Goal: Task Accomplishment & Management: Manage account settings

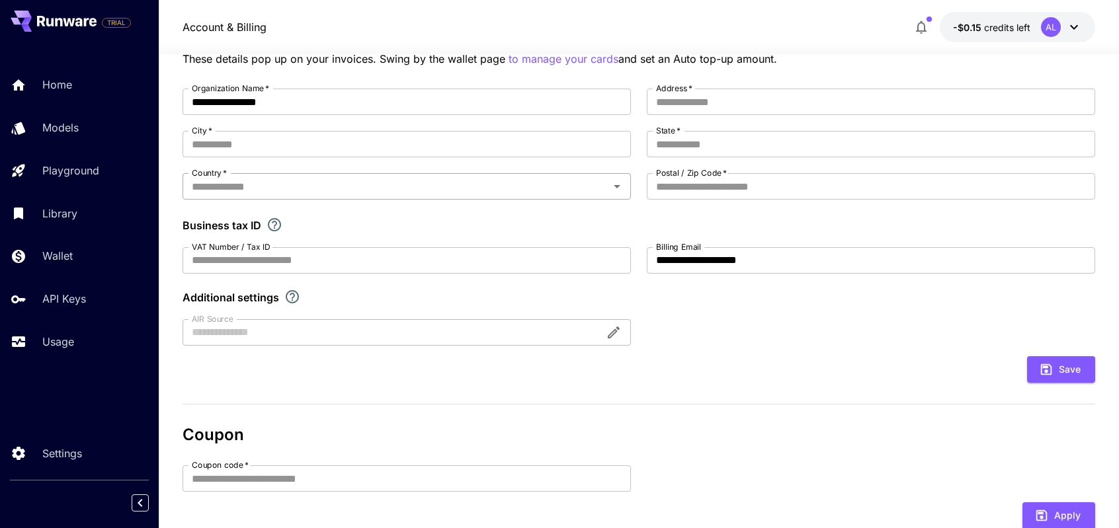
scroll to position [79, 0]
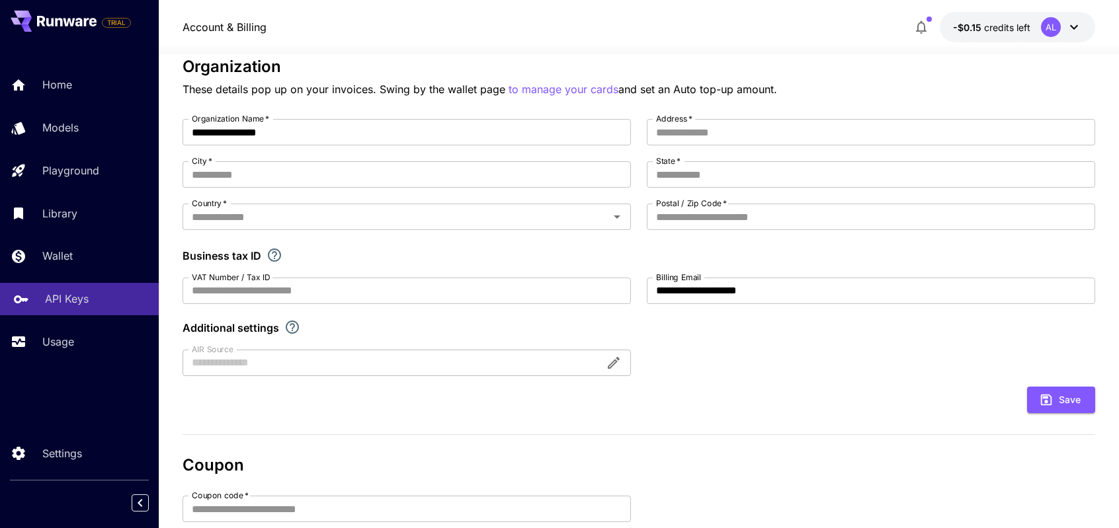
click at [67, 299] on p "API Keys" at bounding box center [67, 299] width 44 height 16
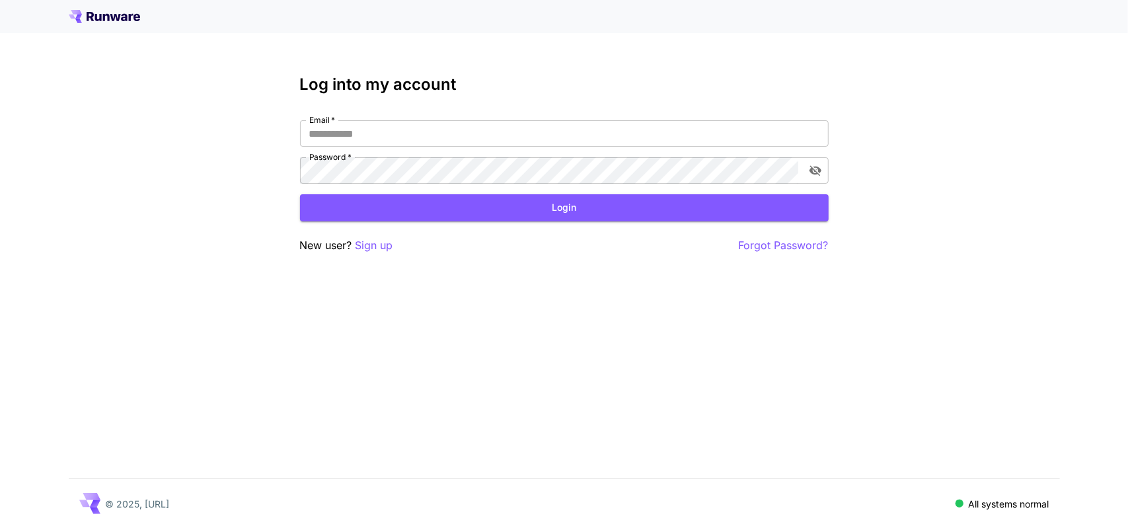
type input "**********"
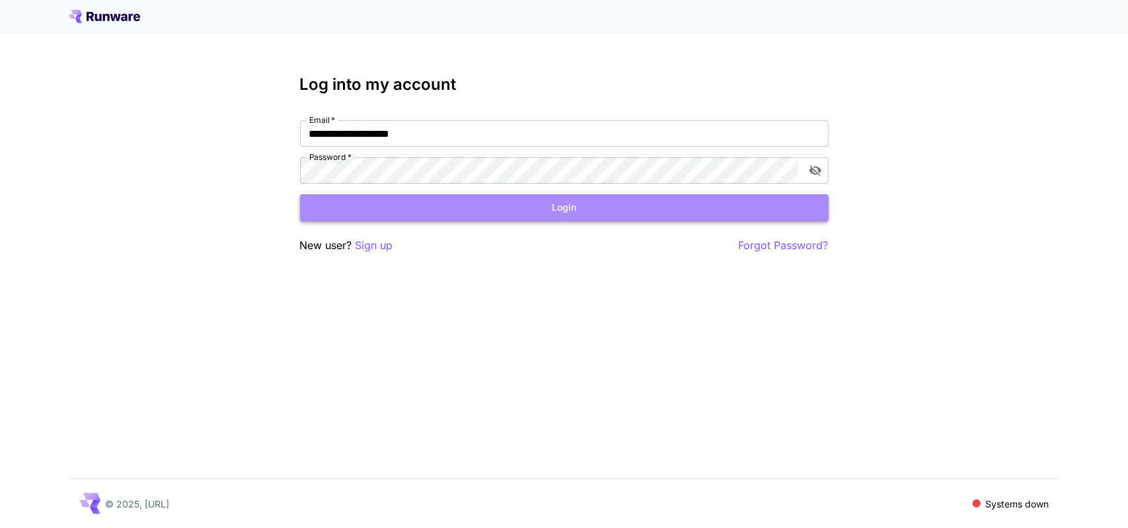
click at [566, 209] on button "Login" at bounding box center [564, 207] width 529 height 27
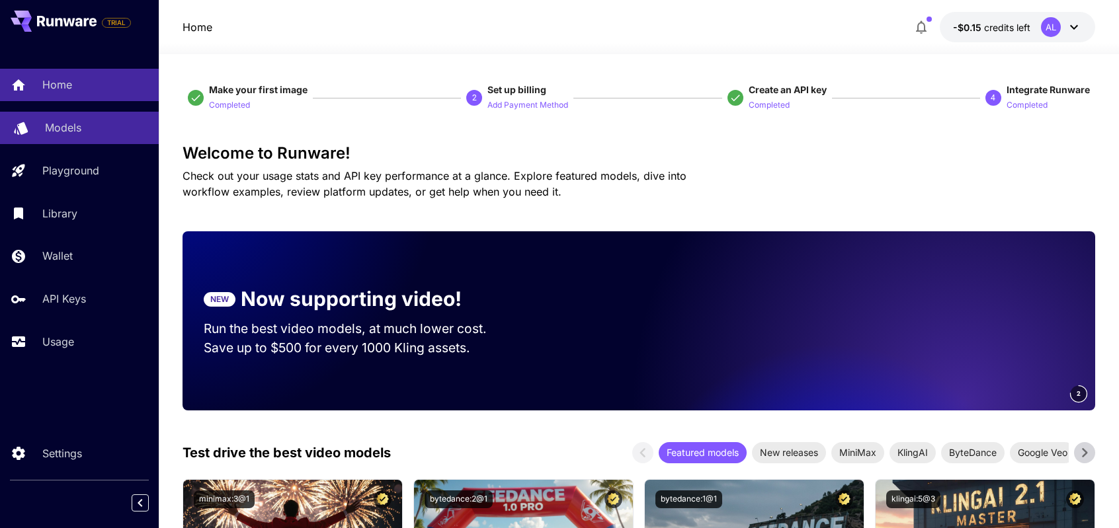
click at [61, 133] on p "Models" at bounding box center [63, 128] width 36 height 16
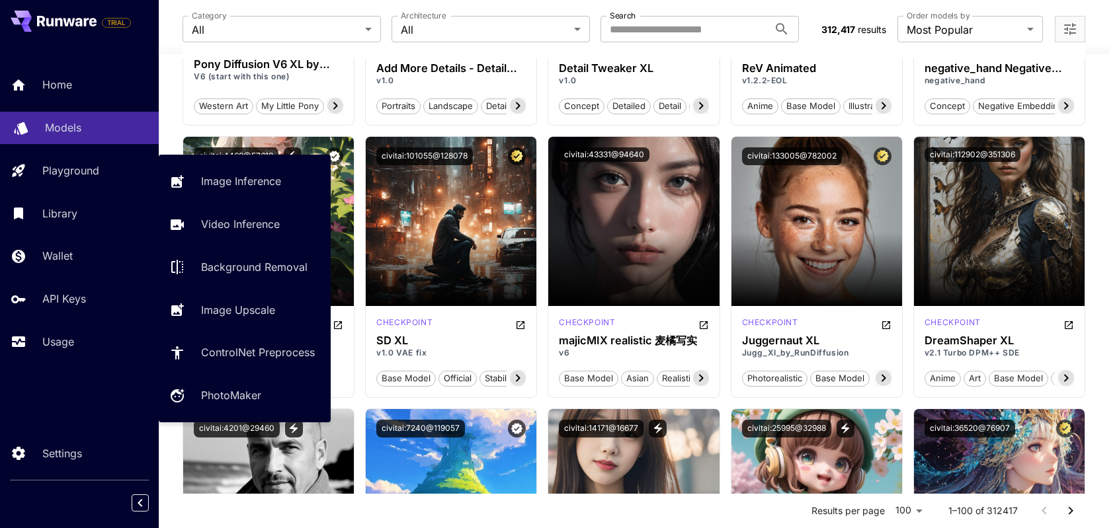
scroll to position [1917, 0]
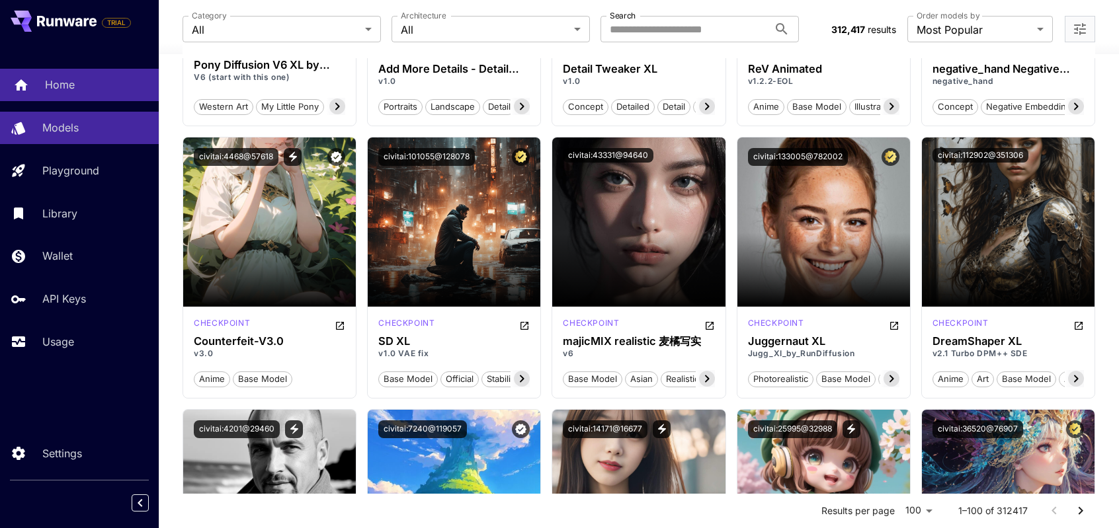
click at [58, 86] on p "Home" at bounding box center [60, 85] width 30 height 16
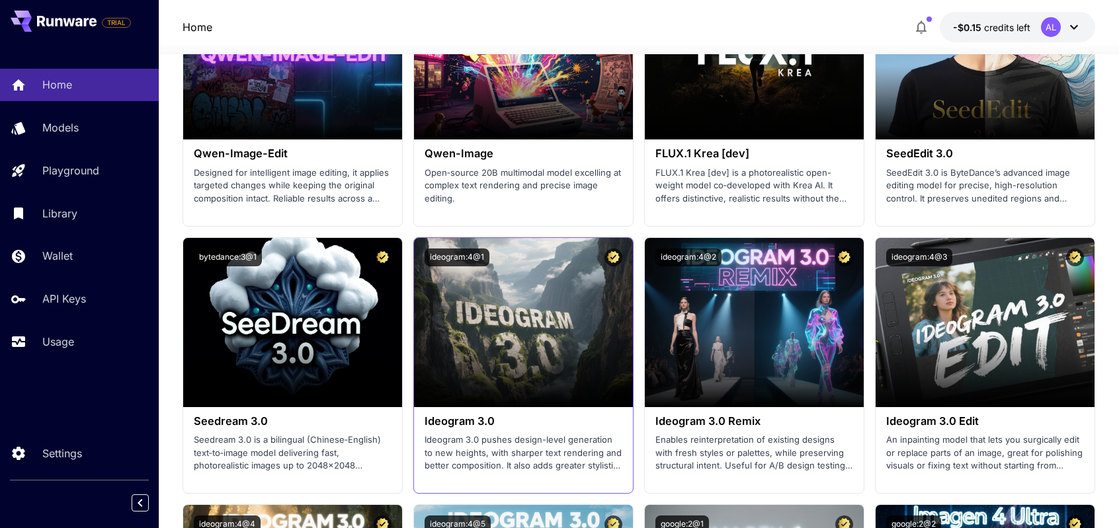
scroll to position [1719, 0]
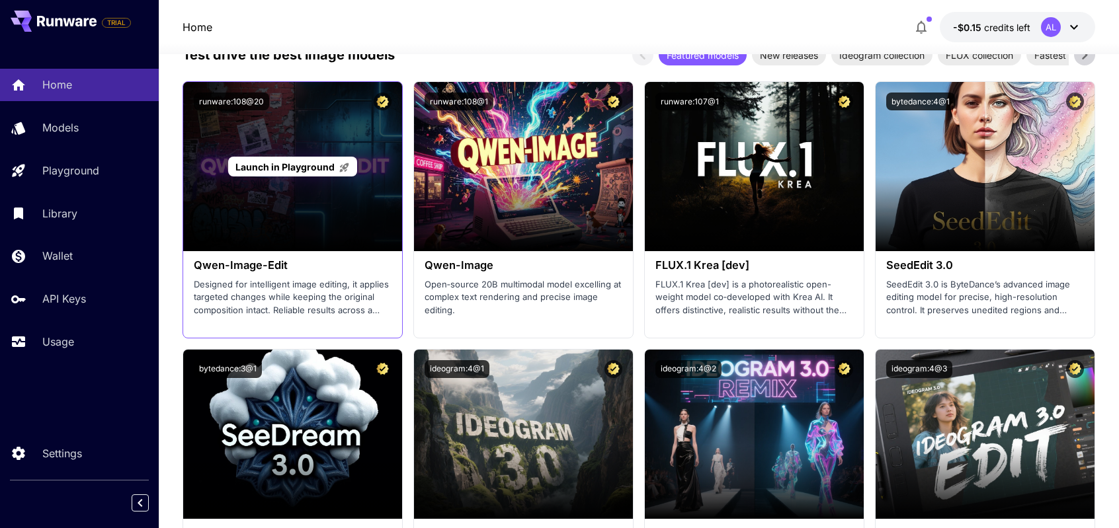
click at [314, 197] on div "Launch in Playground" at bounding box center [292, 166] width 219 height 169
click at [294, 166] on span "Launch in Playground" at bounding box center [284, 166] width 99 height 11
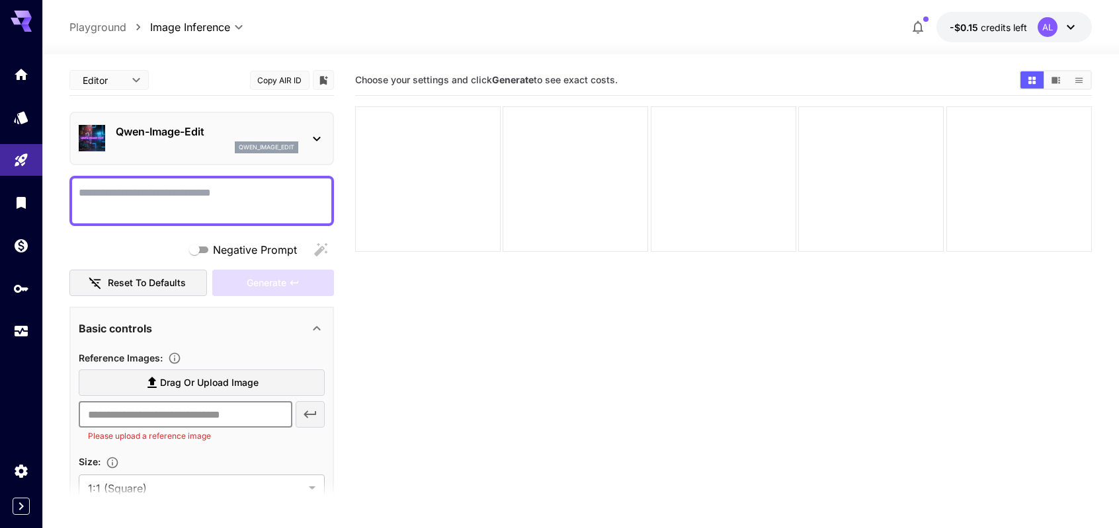
click at [173, 411] on input "text" at bounding box center [186, 414] width 214 height 26
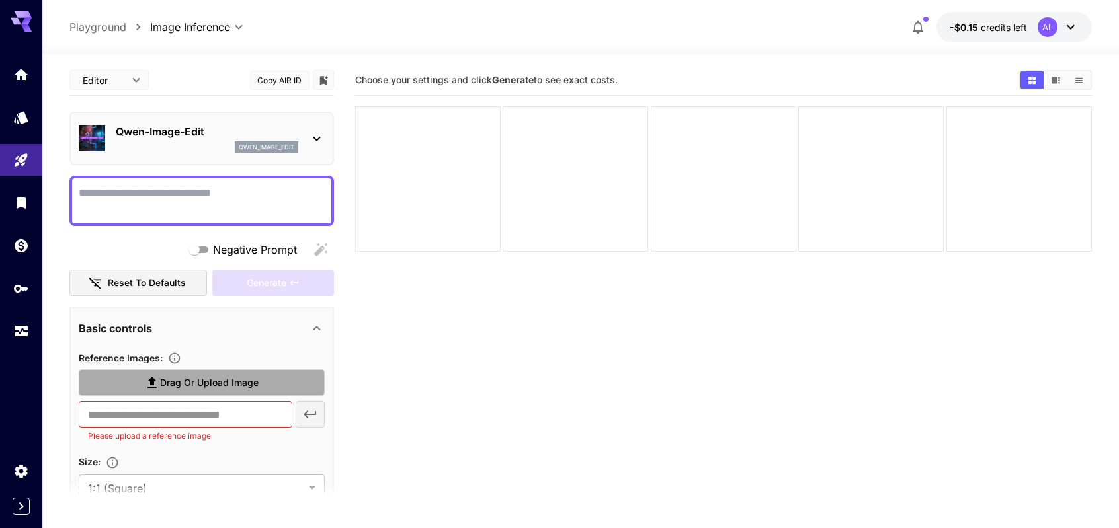
click at [223, 383] on span "Drag or upload image" at bounding box center [209, 383] width 98 height 17
click at [0, 0] on input "Drag or upload image" at bounding box center [0, 0] width 0 height 0
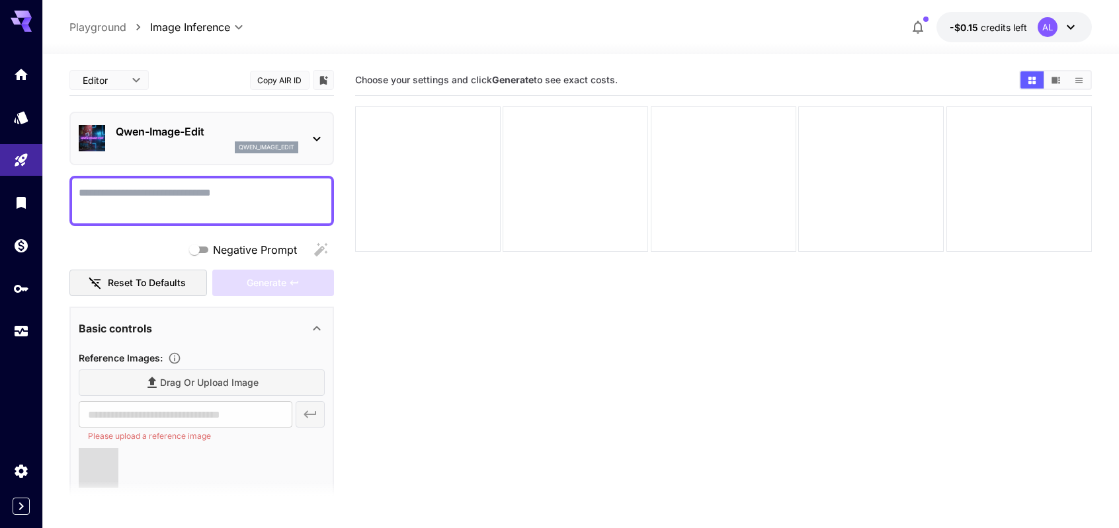
type input "**********"
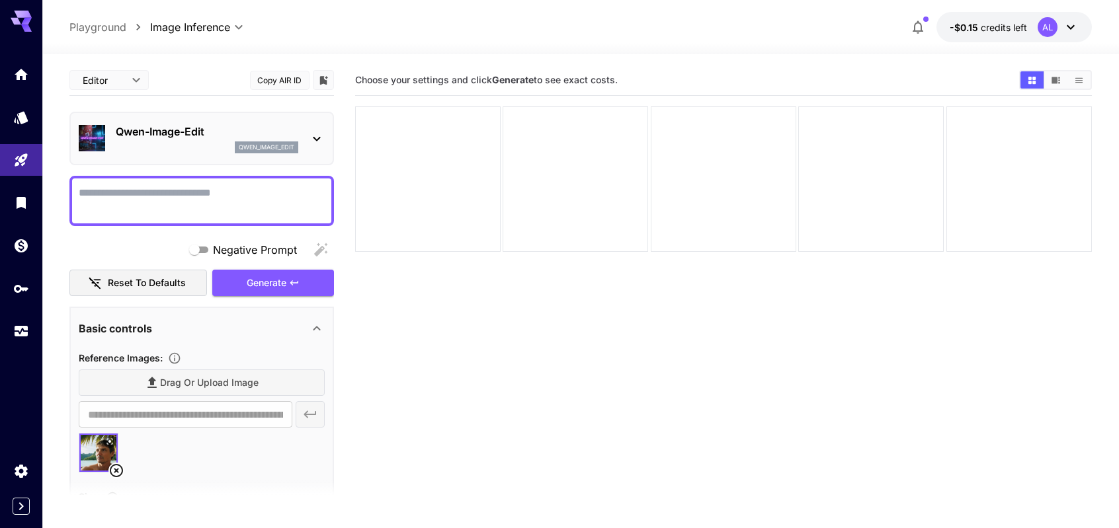
click at [163, 200] on textarea "Negative Prompt" at bounding box center [202, 201] width 246 height 32
type textarea "**********"
click at [262, 280] on span "Generate" at bounding box center [267, 283] width 40 height 17
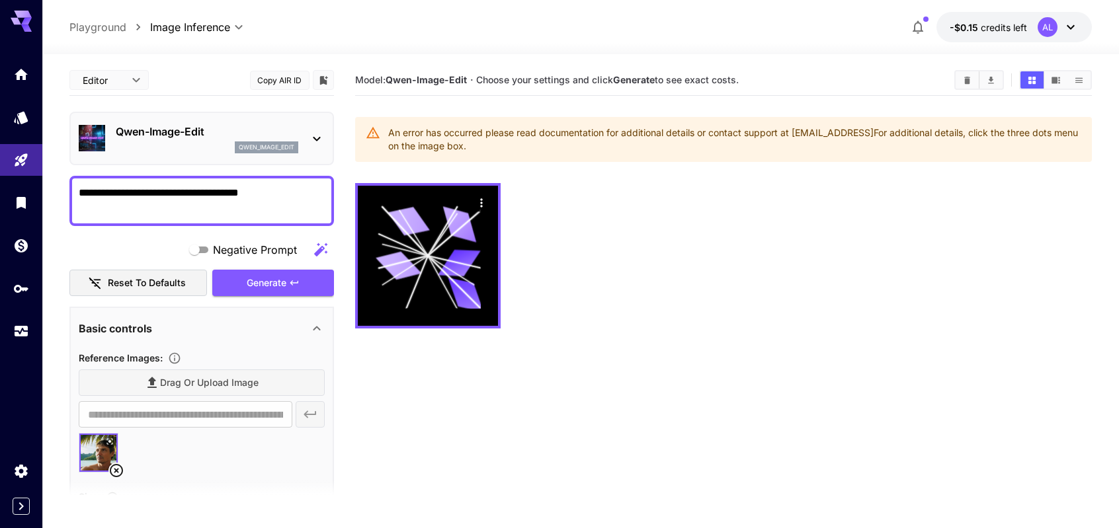
click at [711, 450] on section "Model: [PERSON_NAME]-Image-Edit · Choose your settings and click Generate to se…" at bounding box center [723, 329] width 737 height 528
click at [814, 300] on div at bounding box center [723, 255] width 737 height 145
click at [253, 281] on span "Generate" at bounding box center [267, 283] width 40 height 17
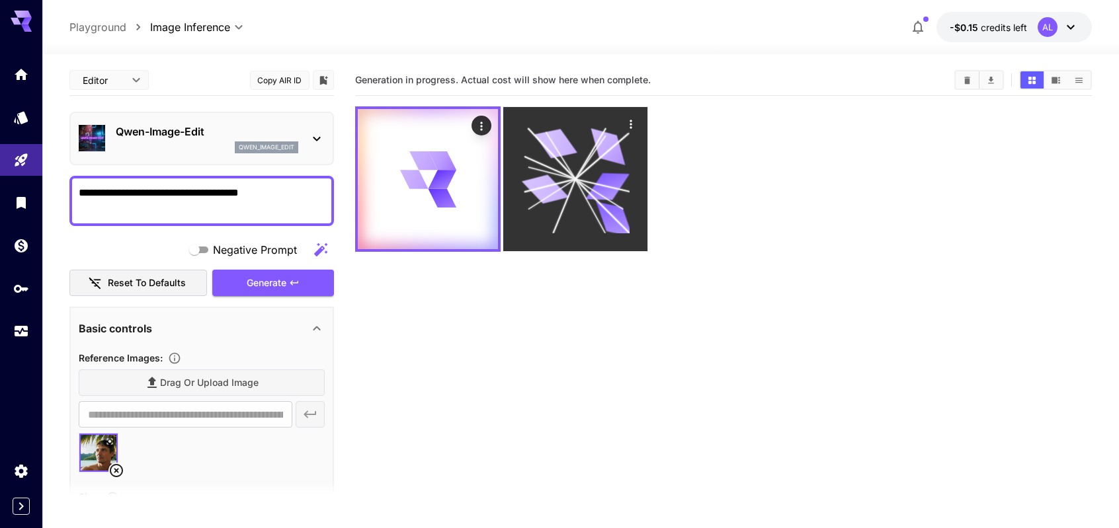
click at [570, 184] on icon at bounding box center [576, 179] width 108 height 108
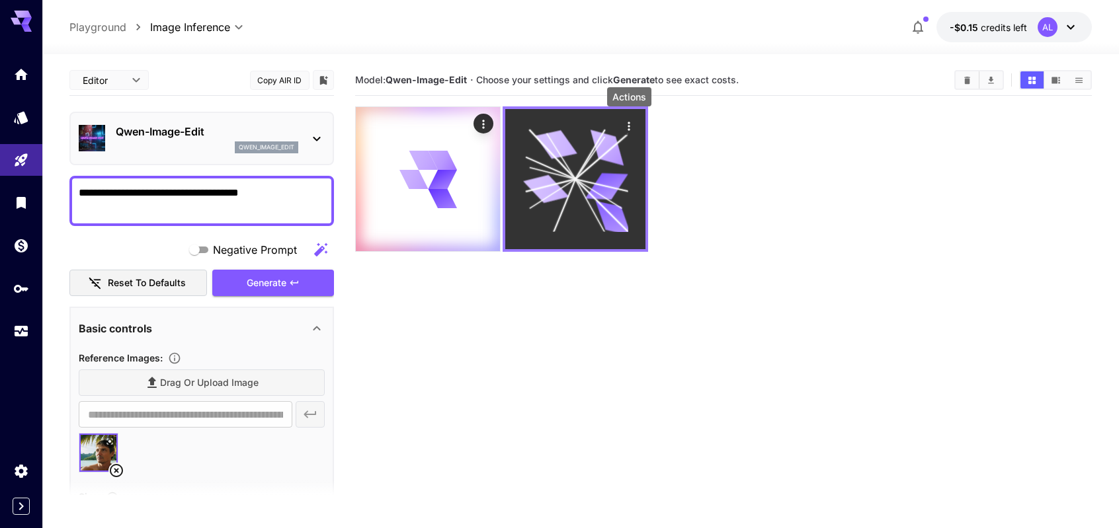
click at [629, 124] on icon "Actions" at bounding box center [629, 126] width 13 height 13
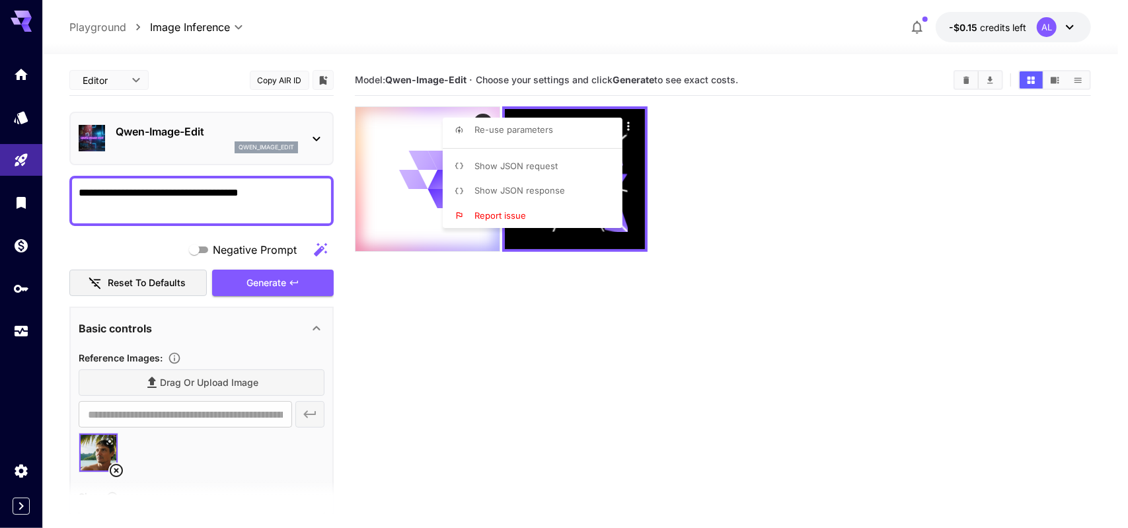
click at [684, 135] on div at bounding box center [564, 264] width 1128 height 528
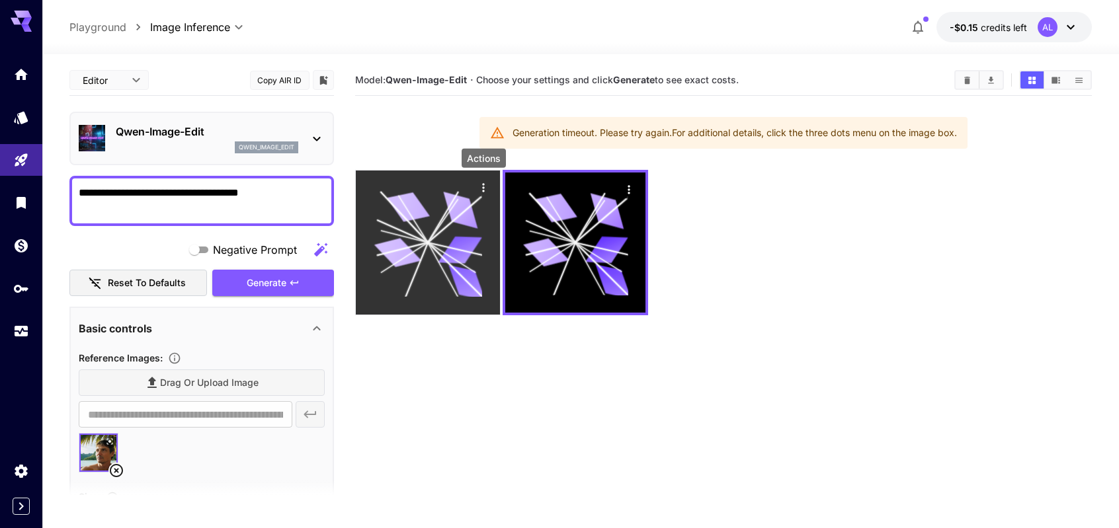
click at [480, 186] on icon "Actions" at bounding box center [483, 187] width 13 height 13
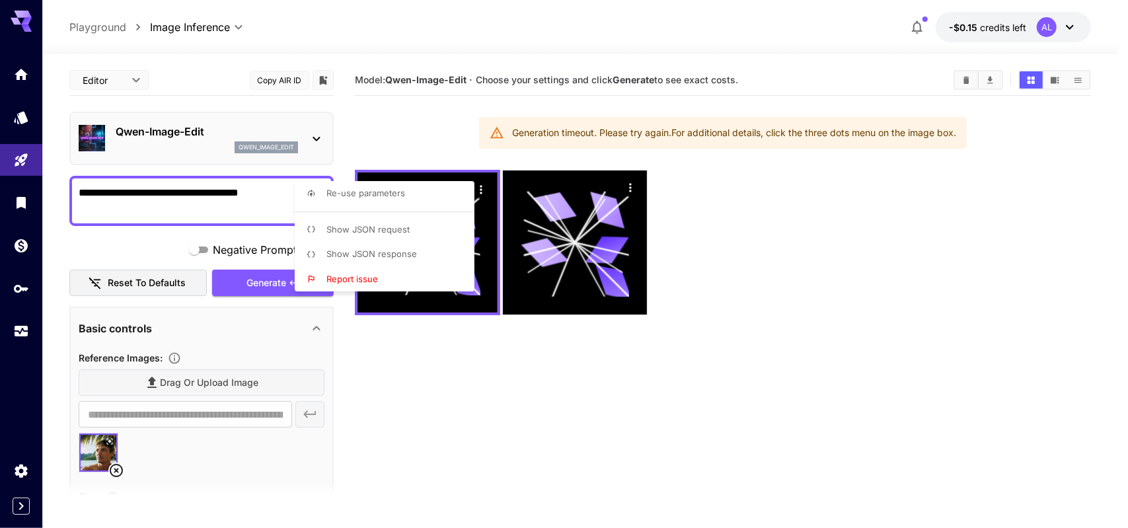
click at [444, 375] on div at bounding box center [564, 264] width 1128 height 528
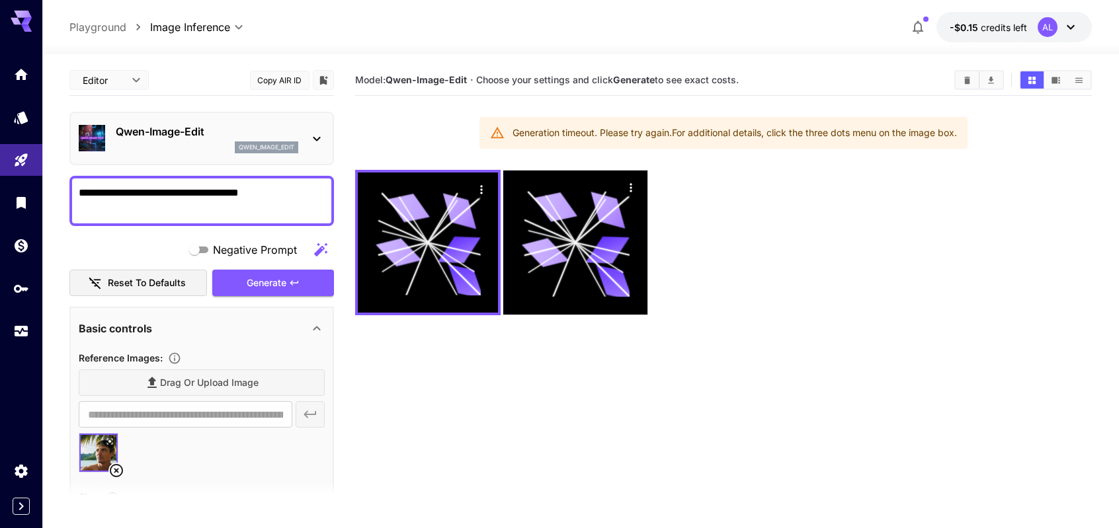
click at [318, 328] on icon at bounding box center [317, 329] width 16 height 16
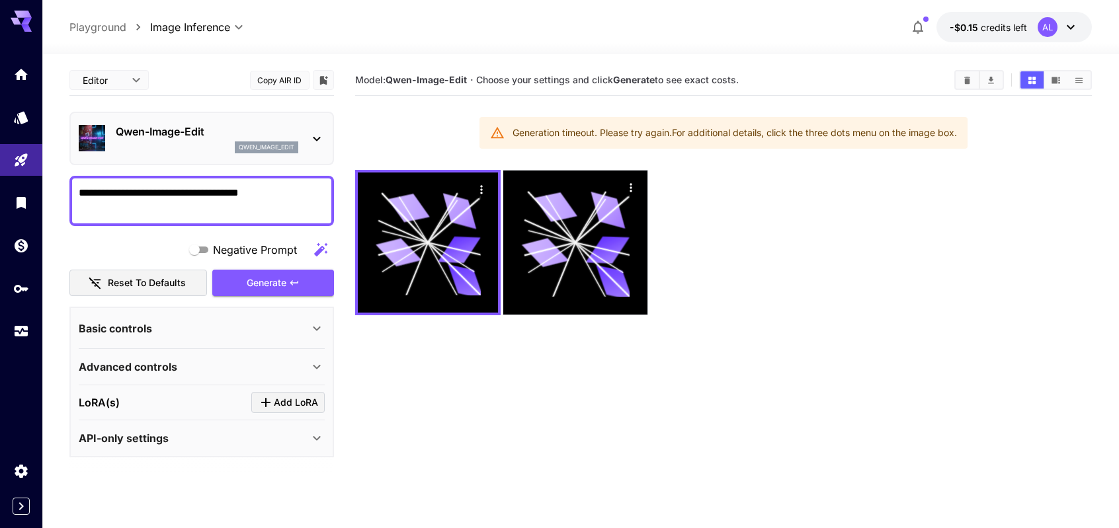
click at [317, 328] on icon at bounding box center [316, 329] width 7 height 5
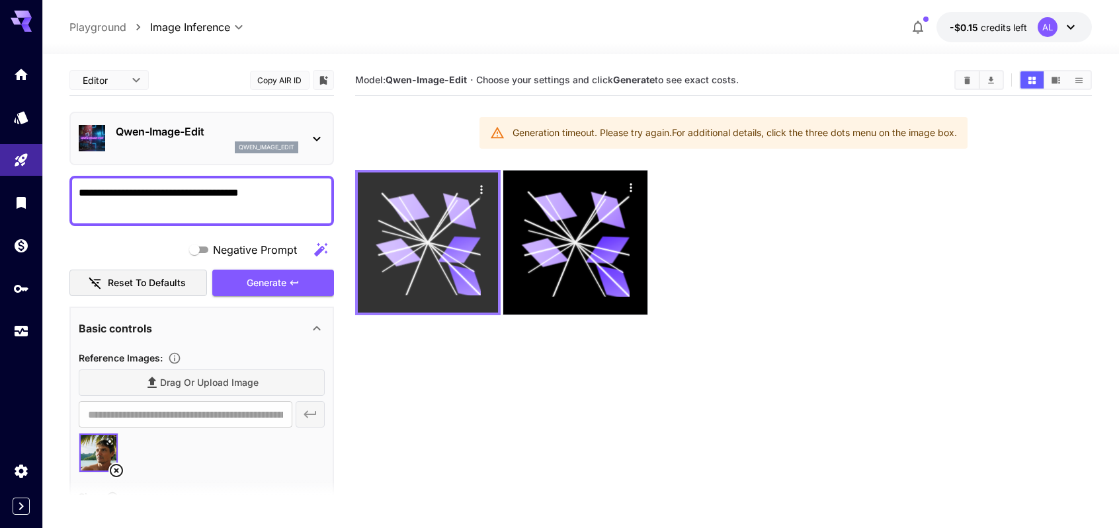
click at [435, 261] on icon at bounding box center [427, 242] width 105 height 105
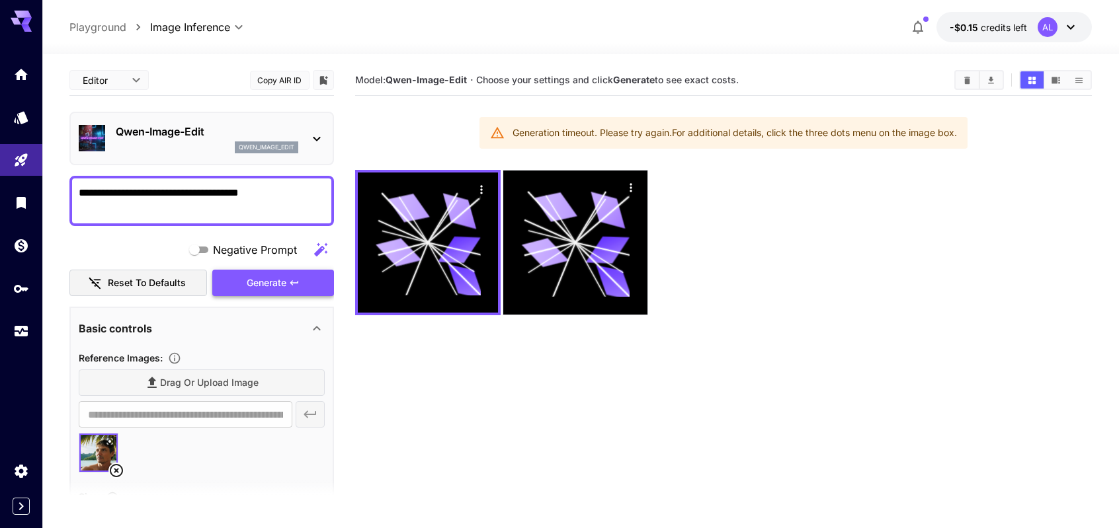
click at [317, 284] on button "Generate" at bounding box center [273, 283] width 122 height 27
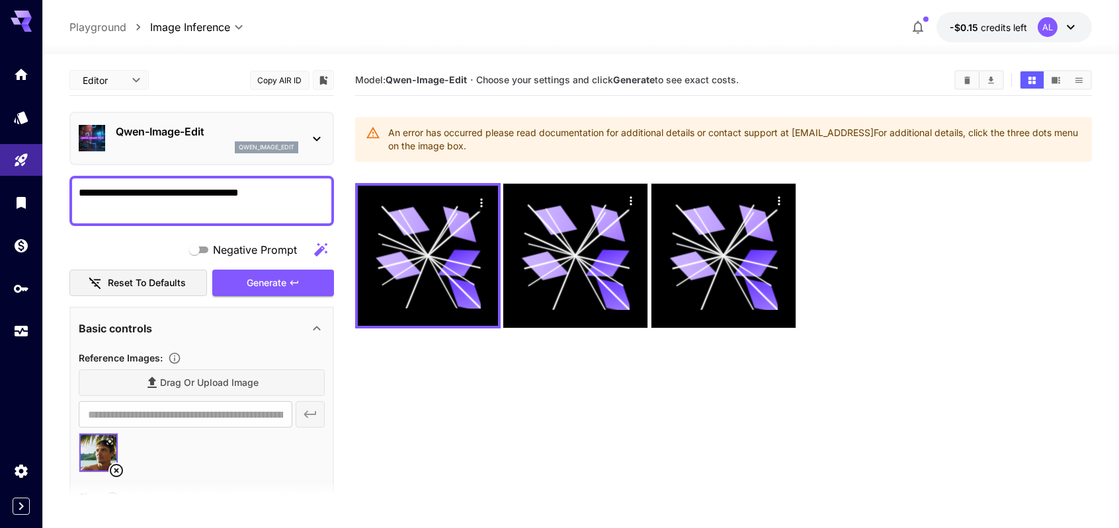
click at [1073, 28] on icon at bounding box center [1070, 27] width 16 height 16
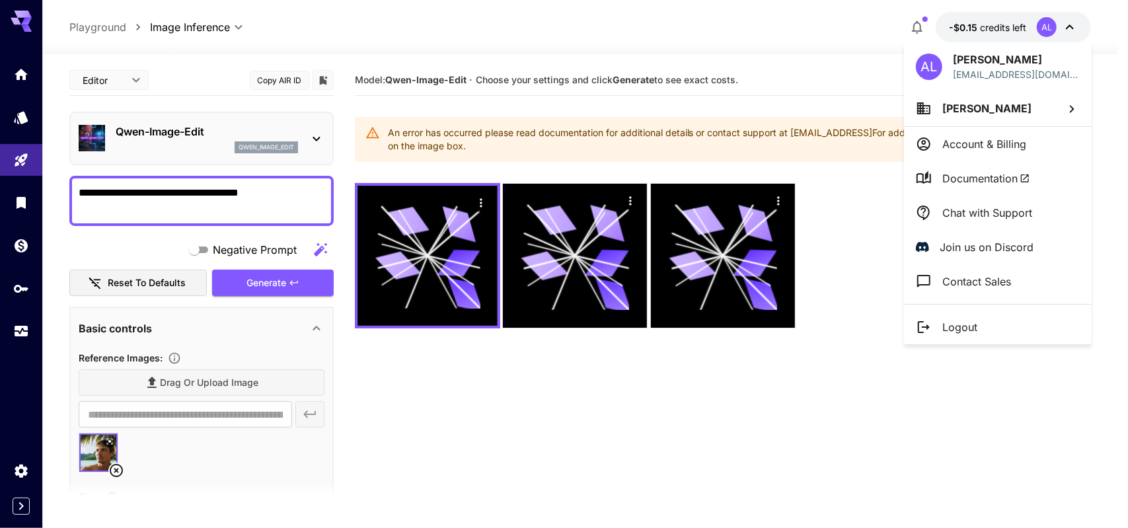
click at [1003, 142] on p "Account & Billing" at bounding box center [985, 144] width 84 height 16
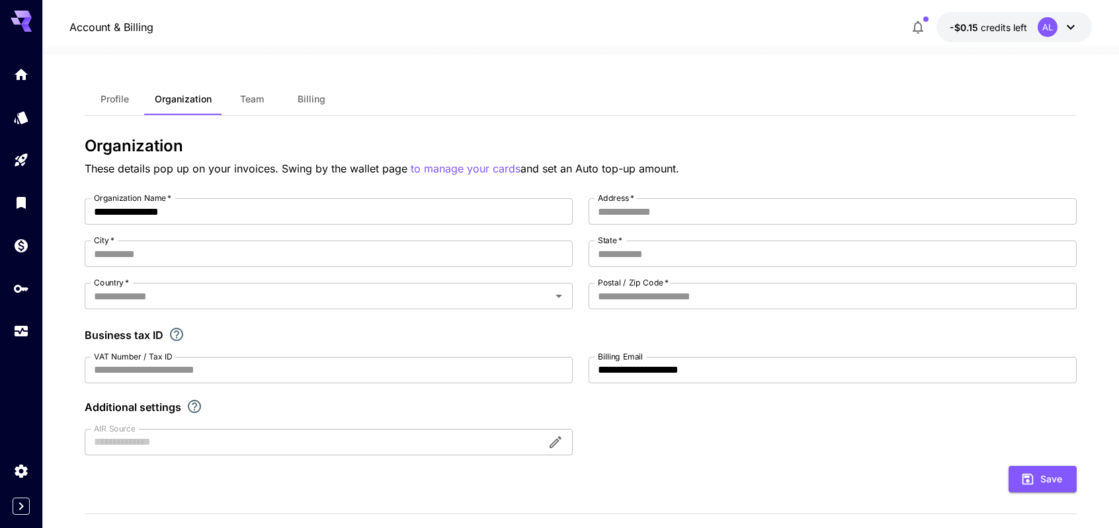
click at [309, 98] on span "Billing" at bounding box center [311, 99] width 28 height 12
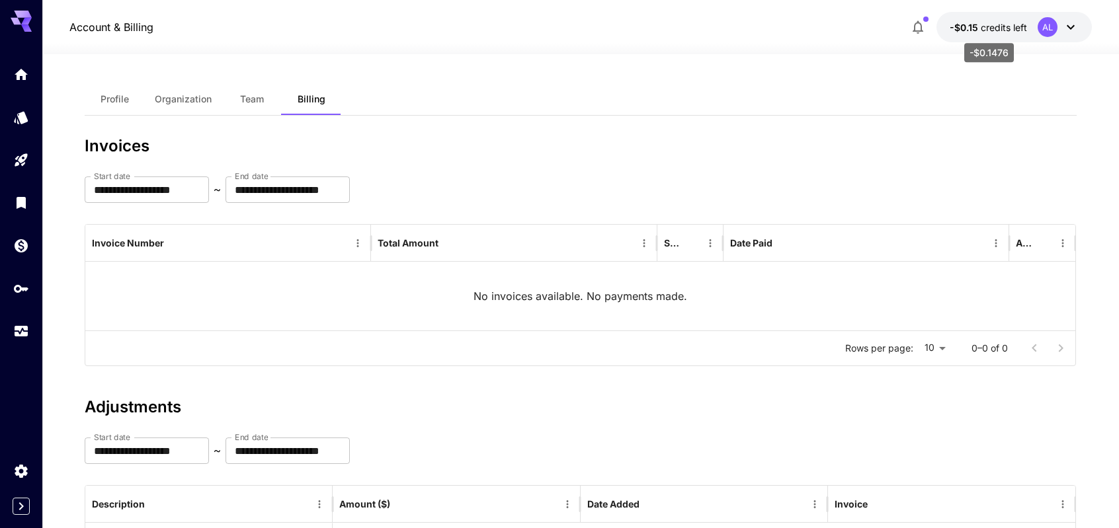
click at [976, 30] on span "-$0.15" at bounding box center [964, 27] width 31 height 11
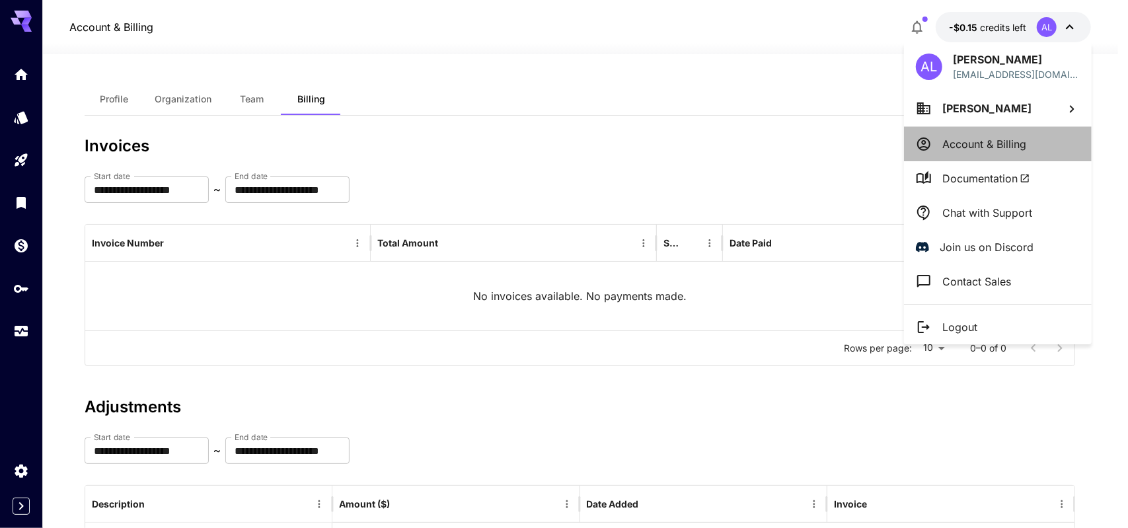
click at [974, 150] on p "Account & Billing" at bounding box center [985, 144] width 84 height 16
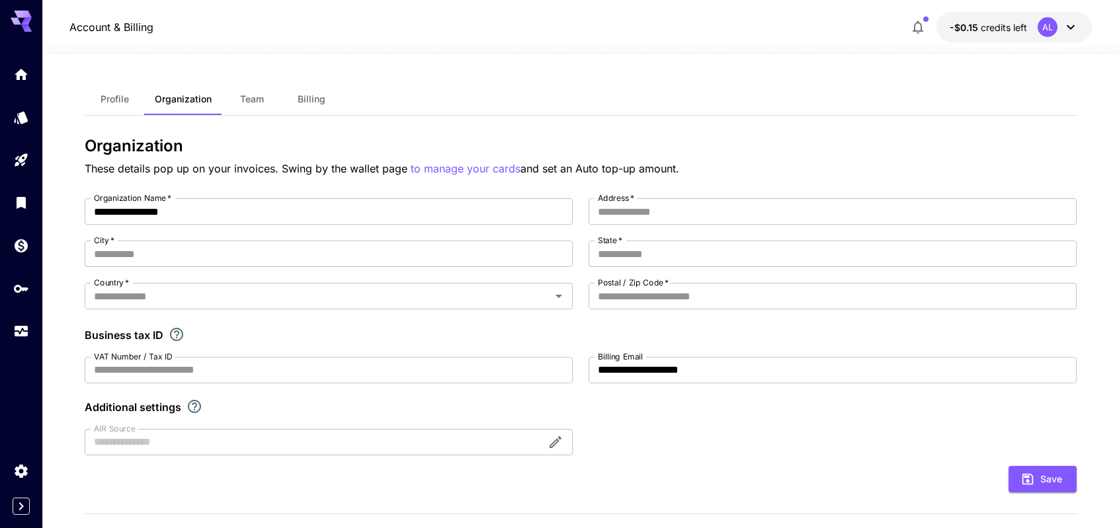
click at [246, 100] on span "Team" at bounding box center [252, 99] width 24 height 12
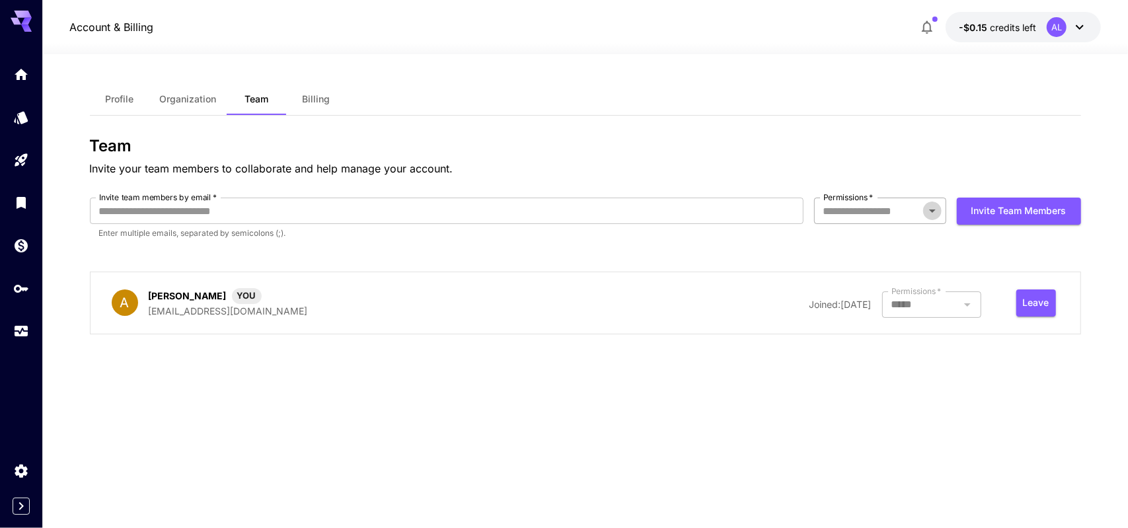
click at [935, 212] on icon "Open" at bounding box center [933, 211] width 16 height 16
click at [855, 265] on li "Owner" at bounding box center [880, 265] width 132 height 24
click at [966, 305] on div at bounding box center [932, 305] width 99 height 26
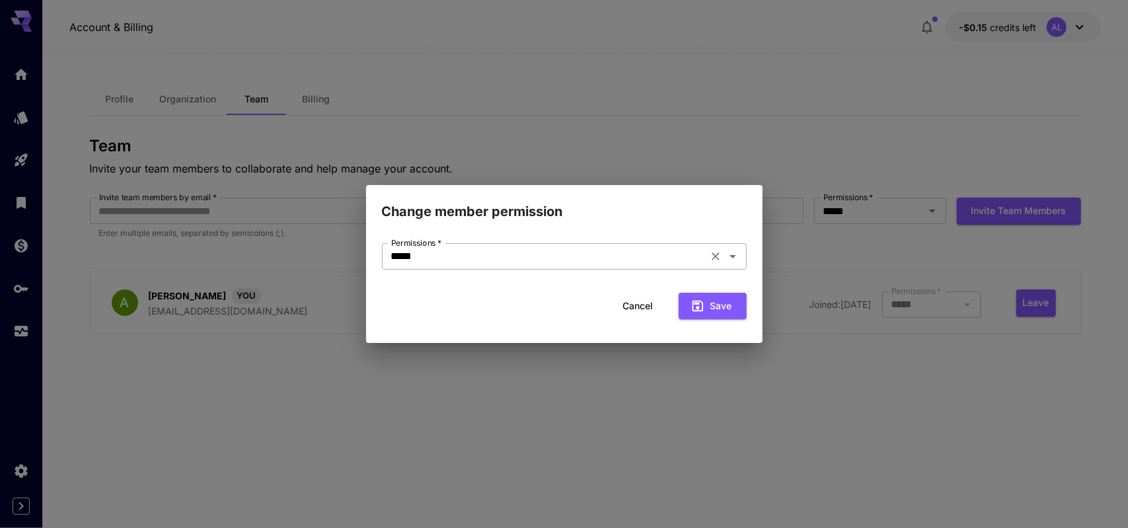
click at [734, 256] on icon "Open" at bounding box center [733, 256] width 7 height 3
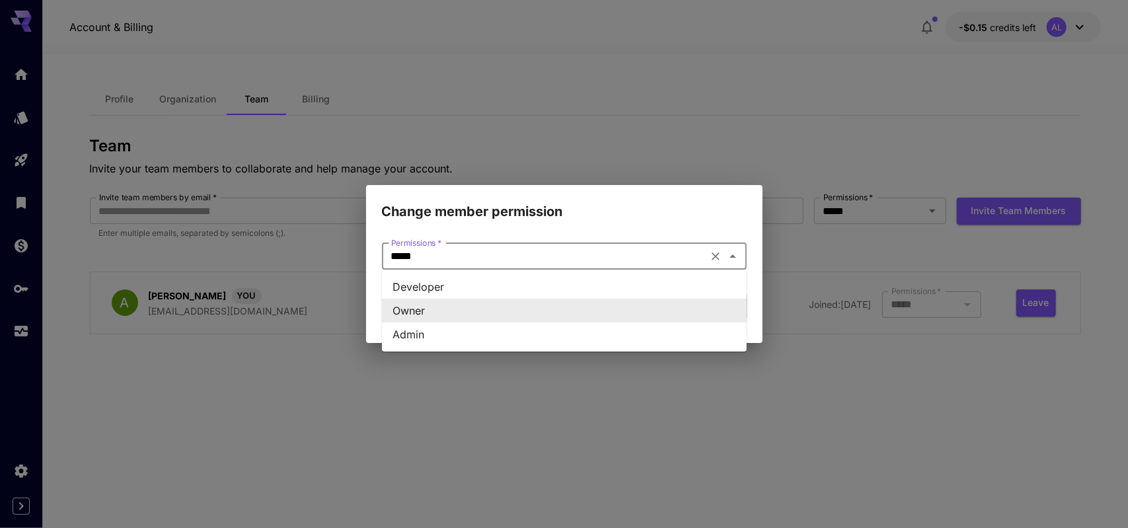
click at [734, 256] on icon "Close" at bounding box center [733, 256] width 7 height 3
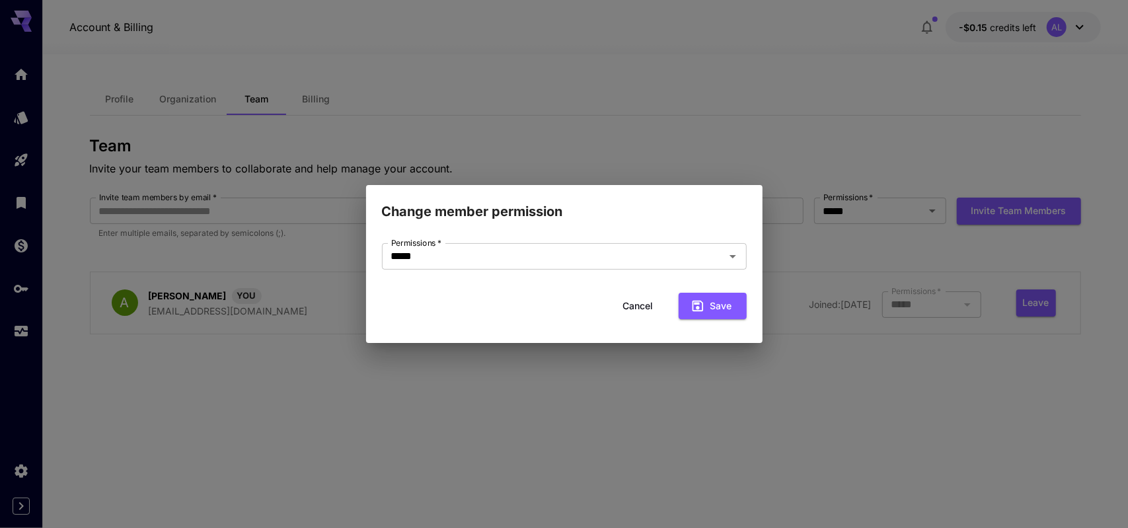
click at [816, 243] on div "Change member permission Permissions   * ***** Permissions   * Cancel Save" at bounding box center [564, 264] width 1128 height 528
click at [728, 304] on button "Save" at bounding box center [713, 306] width 68 height 27
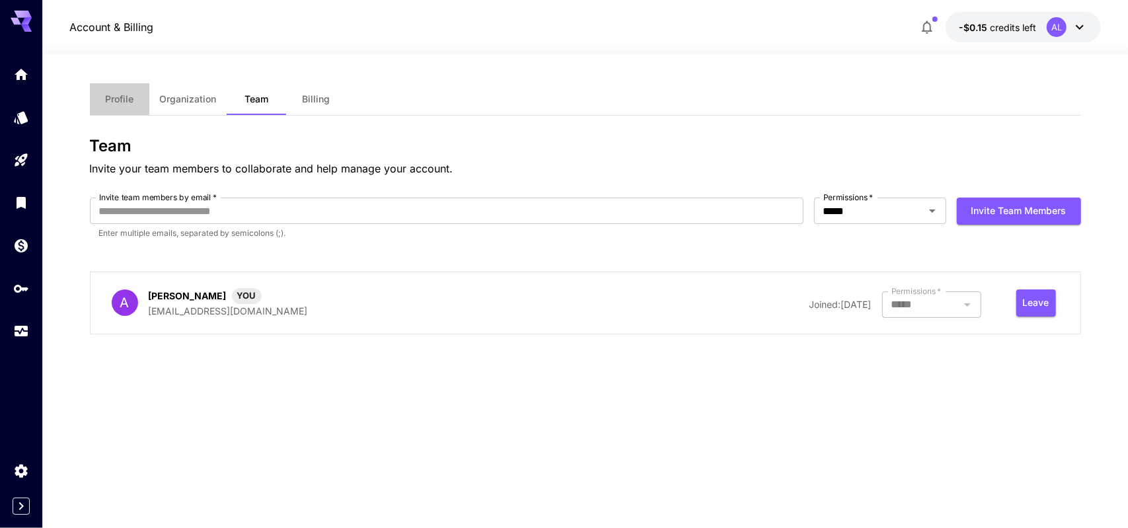
click at [108, 100] on span "Profile" at bounding box center [119, 99] width 28 height 12
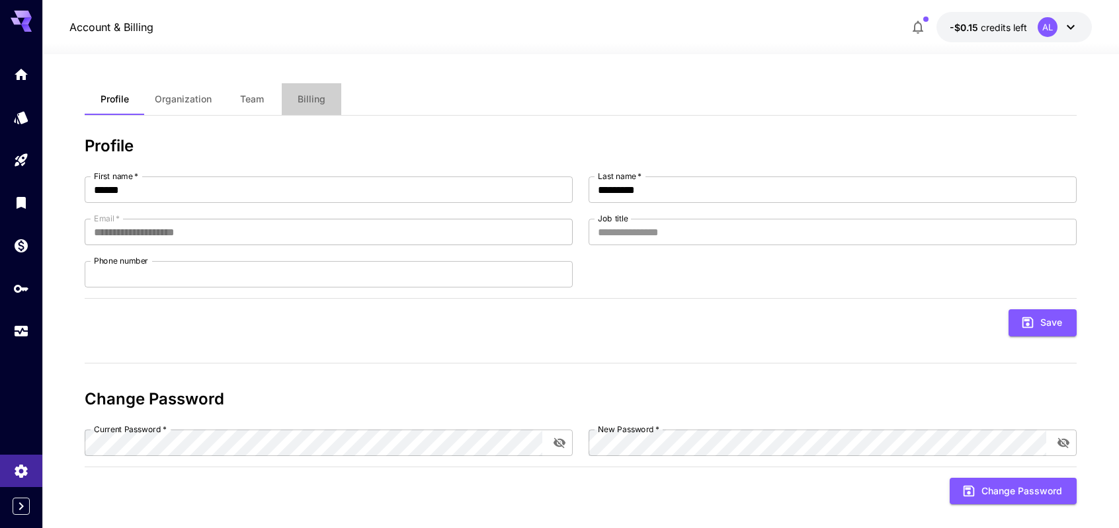
click at [319, 98] on span "Billing" at bounding box center [311, 99] width 28 height 12
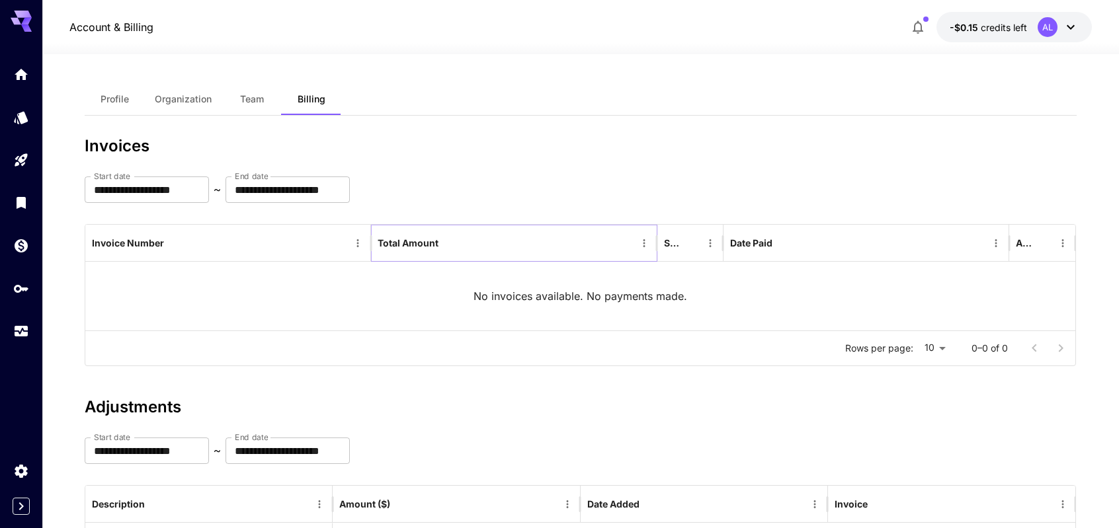
click at [450, 244] on icon "Sort" at bounding box center [449, 243] width 12 height 12
click at [644, 241] on icon "Menu" at bounding box center [644, 243] width 12 height 12
click at [999, 241] on icon "Menu" at bounding box center [996, 243] width 12 height 12
click at [559, 304] on div "No invoices available. No payments made." at bounding box center [580, 296] width 990 height 69
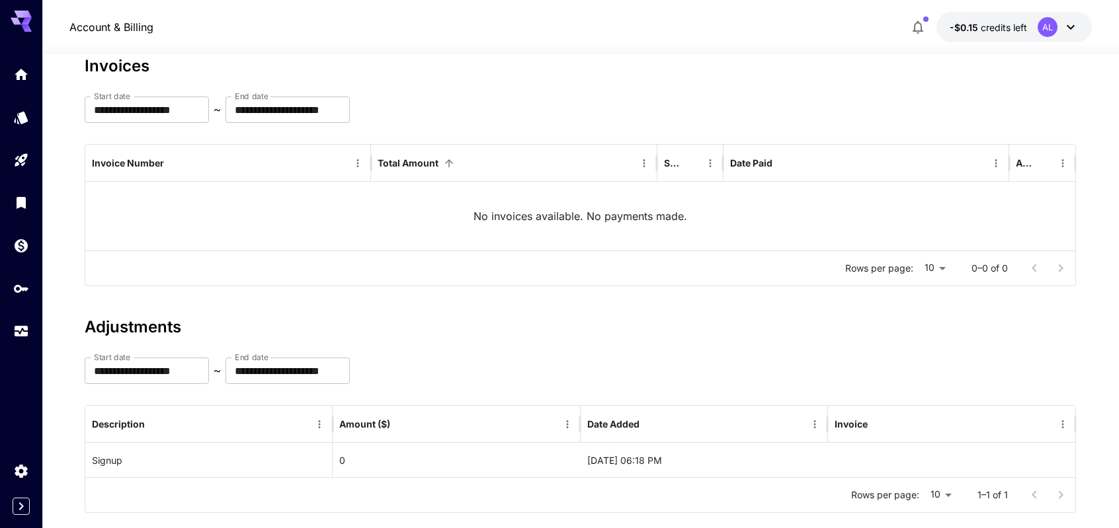
scroll to position [102, 0]
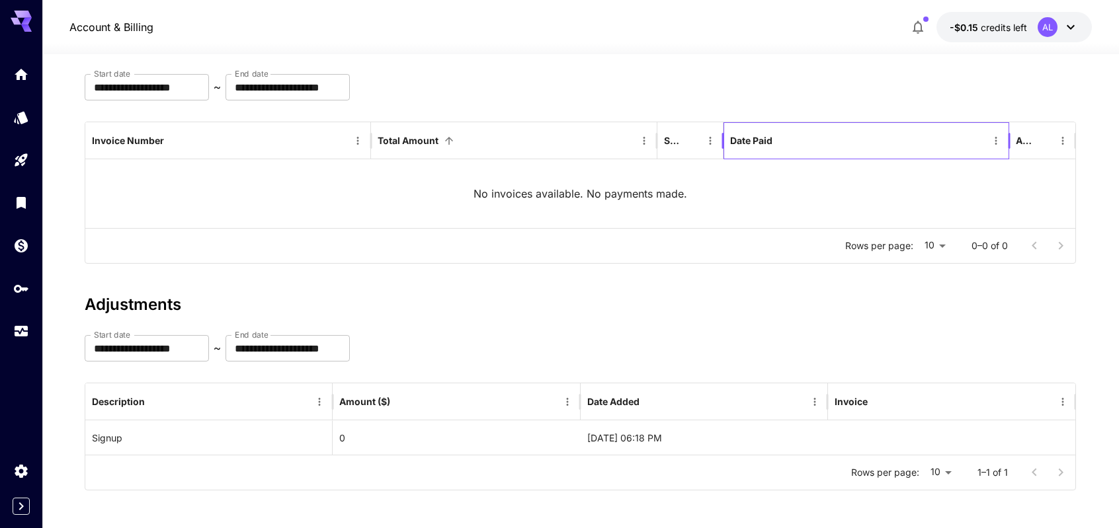
click at [750, 139] on div "Date Paid" at bounding box center [751, 140] width 42 height 11
click at [416, 139] on div "Total Amount" at bounding box center [407, 140] width 61 height 11
click at [644, 140] on icon "Menu" at bounding box center [644, 141] width 2 height 8
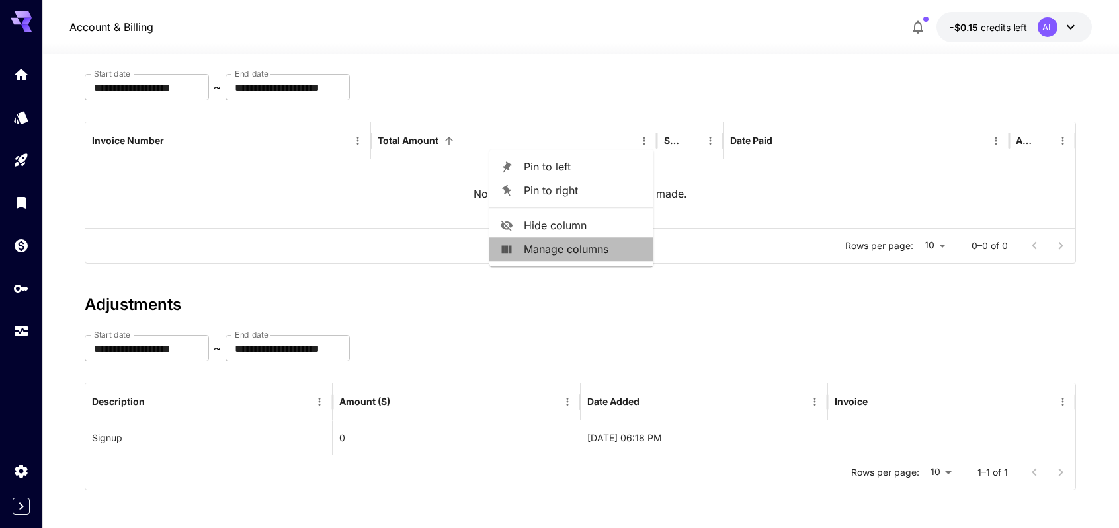
click at [569, 251] on span "Manage columns" at bounding box center [583, 249] width 119 height 16
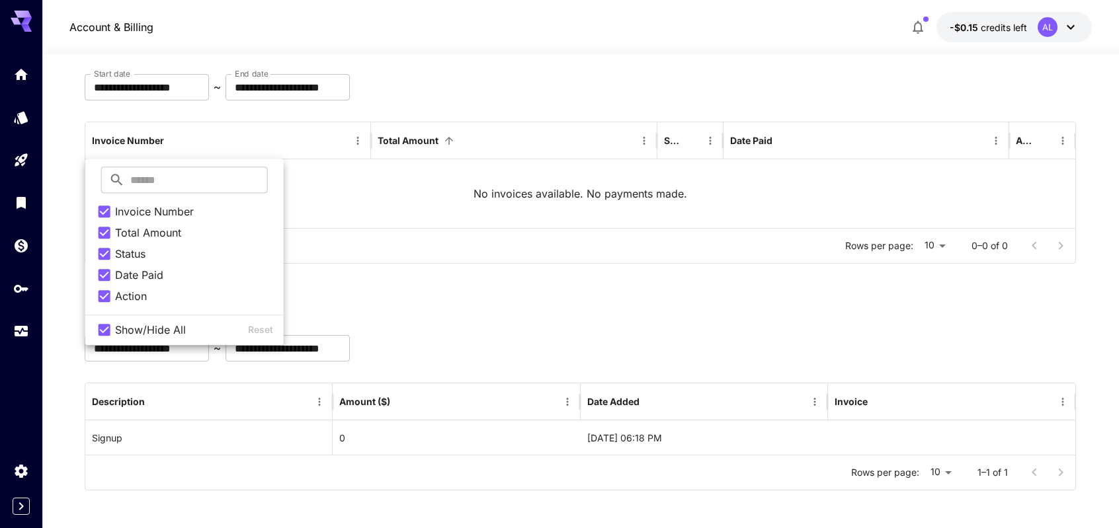
click at [569, 251] on div "Rows per page: 10 ** 0–0 of 0" at bounding box center [580, 246] width 990 height 34
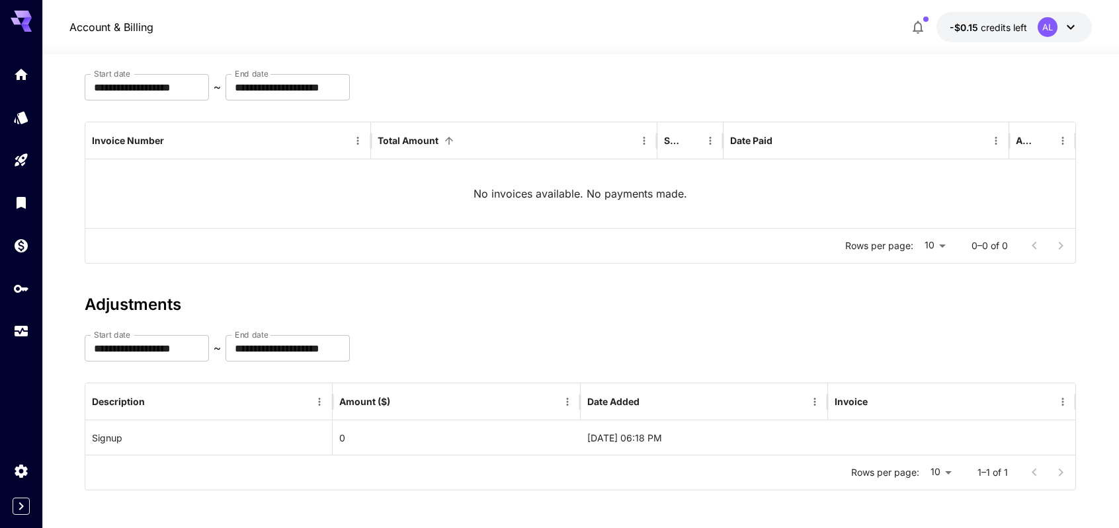
click at [1072, 28] on icon at bounding box center [1070, 27] width 16 height 16
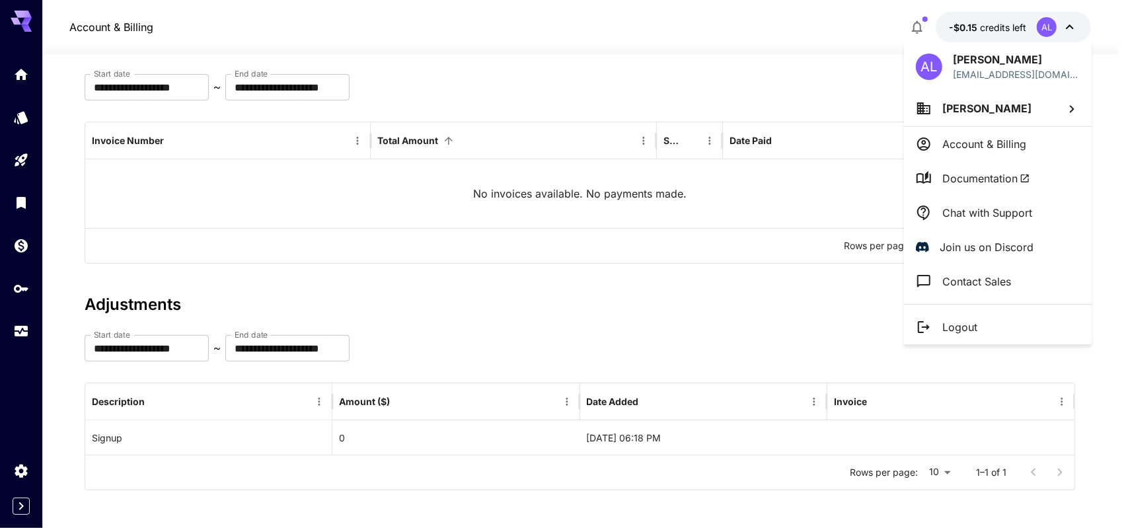
click at [988, 143] on p "Account & Billing" at bounding box center [985, 144] width 84 height 16
